Goal: Information Seeking & Learning: Learn about a topic

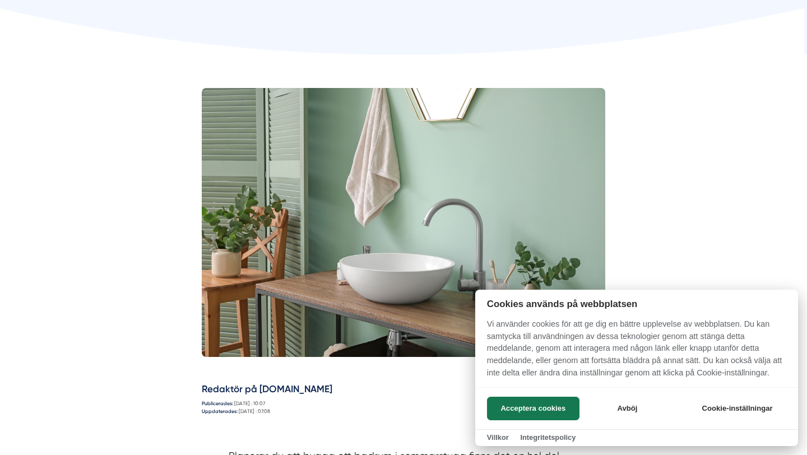
scroll to position [298, 0]
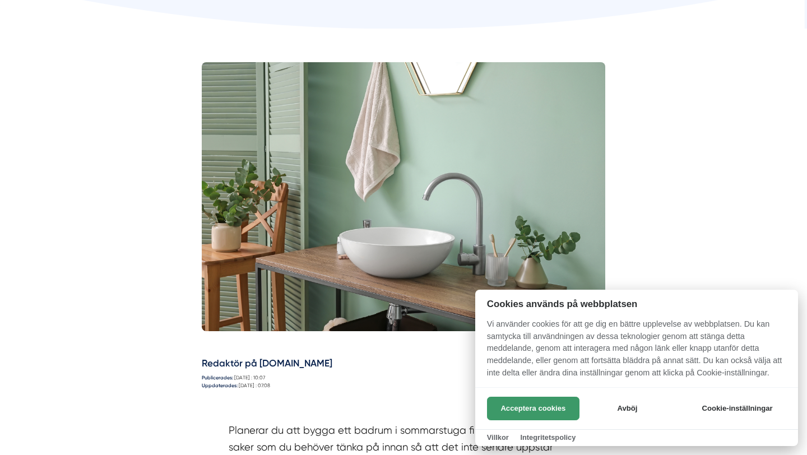
click at [539, 406] on button "Acceptera cookies" at bounding box center [533, 409] width 92 height 24
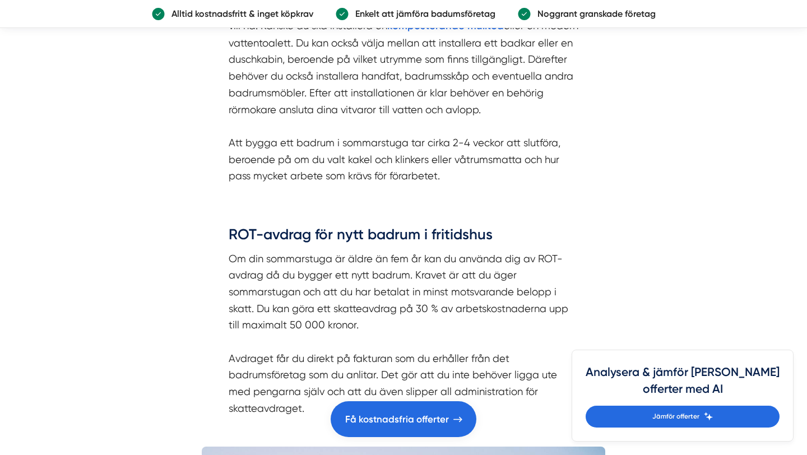
scroll to position [2049, 0]
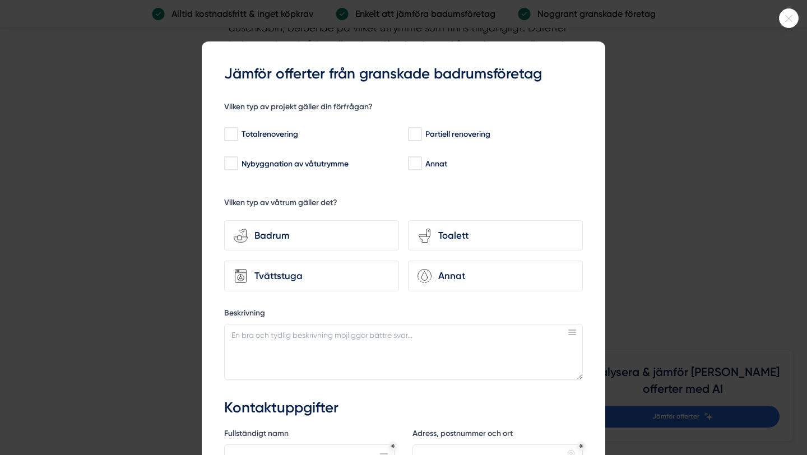
click at [631, 125] on div at bounding box center [403, 227] width 807 height 455
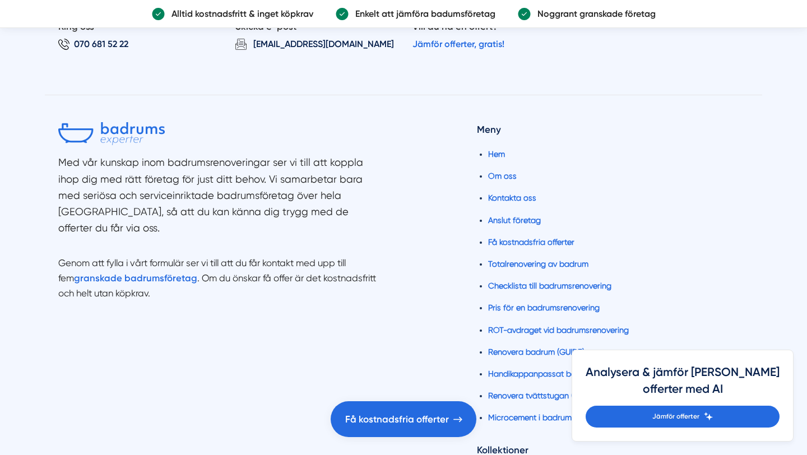
scroll to position [3789, 0]
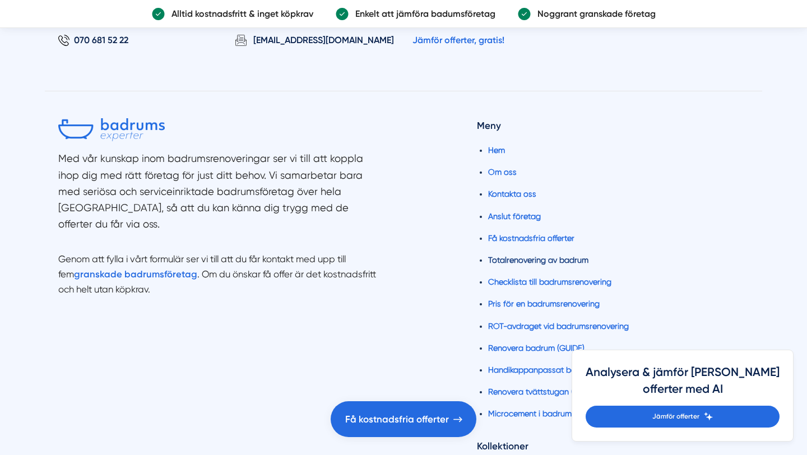
click at [535, 256] on link "Totalrenovering av badrum" at bounding box center [538, 260] width 100 height 9
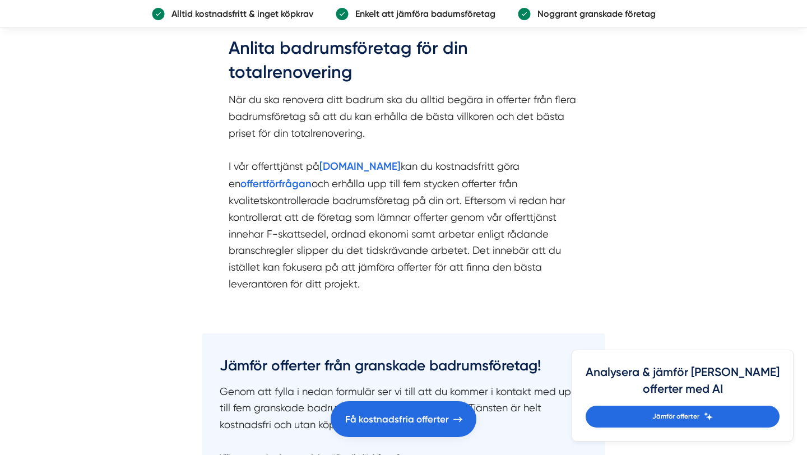
scroll to position [2313, 0]
